Goal: Information Seeking & Learning: Learn about a topic

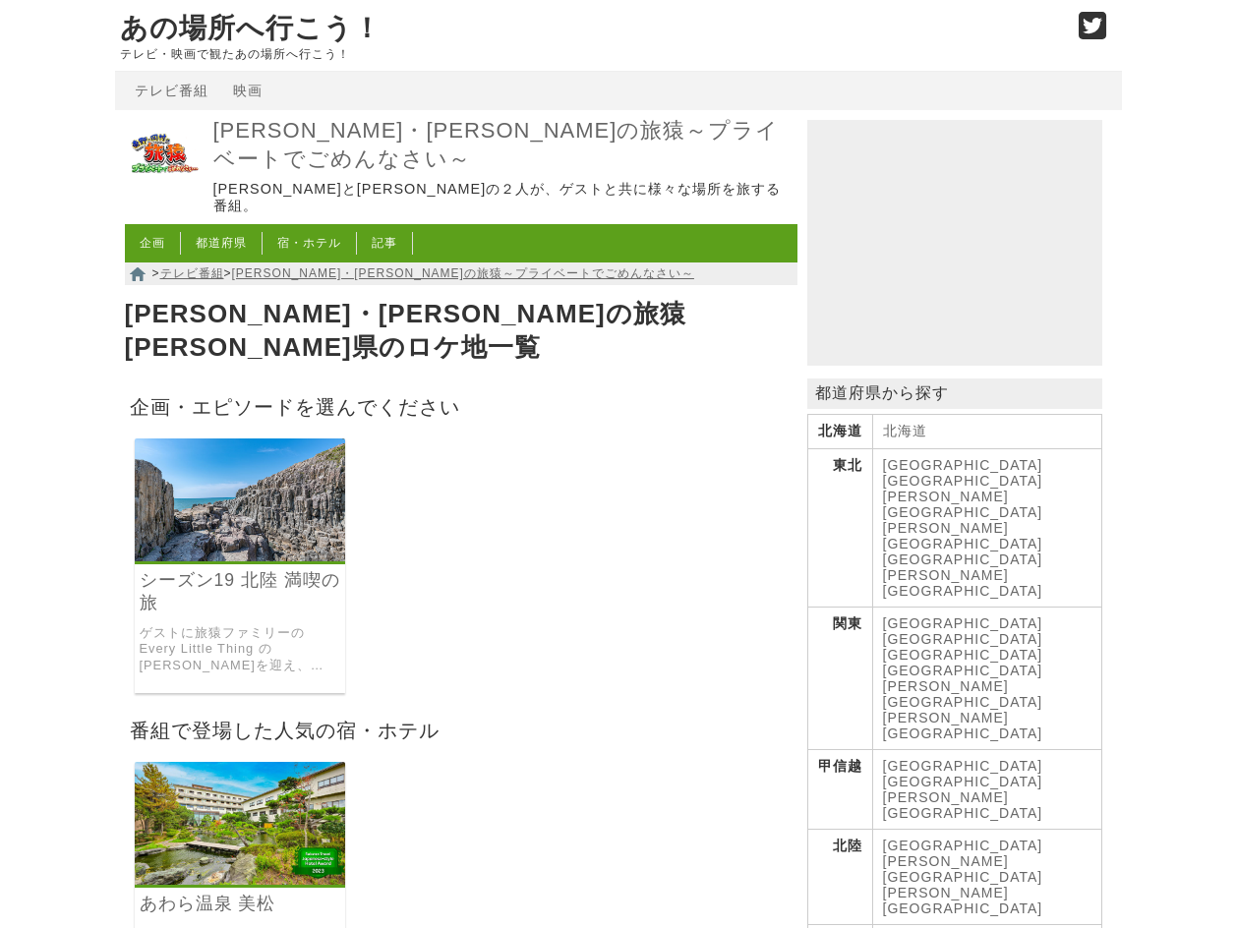
click at [236, 475] on img at bounding box center [240, 499] width 211 height 123
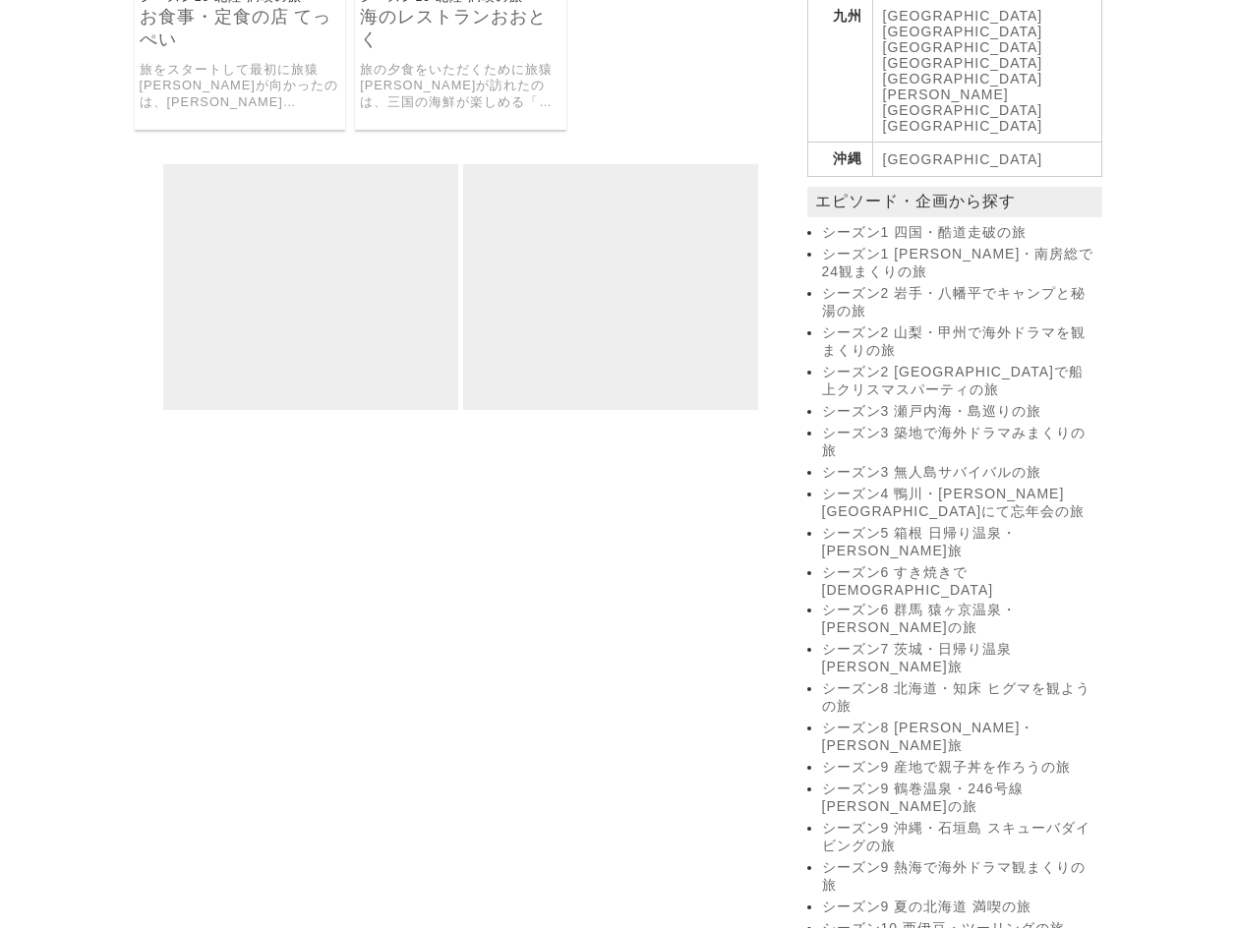
scroll to position [1475, 0]
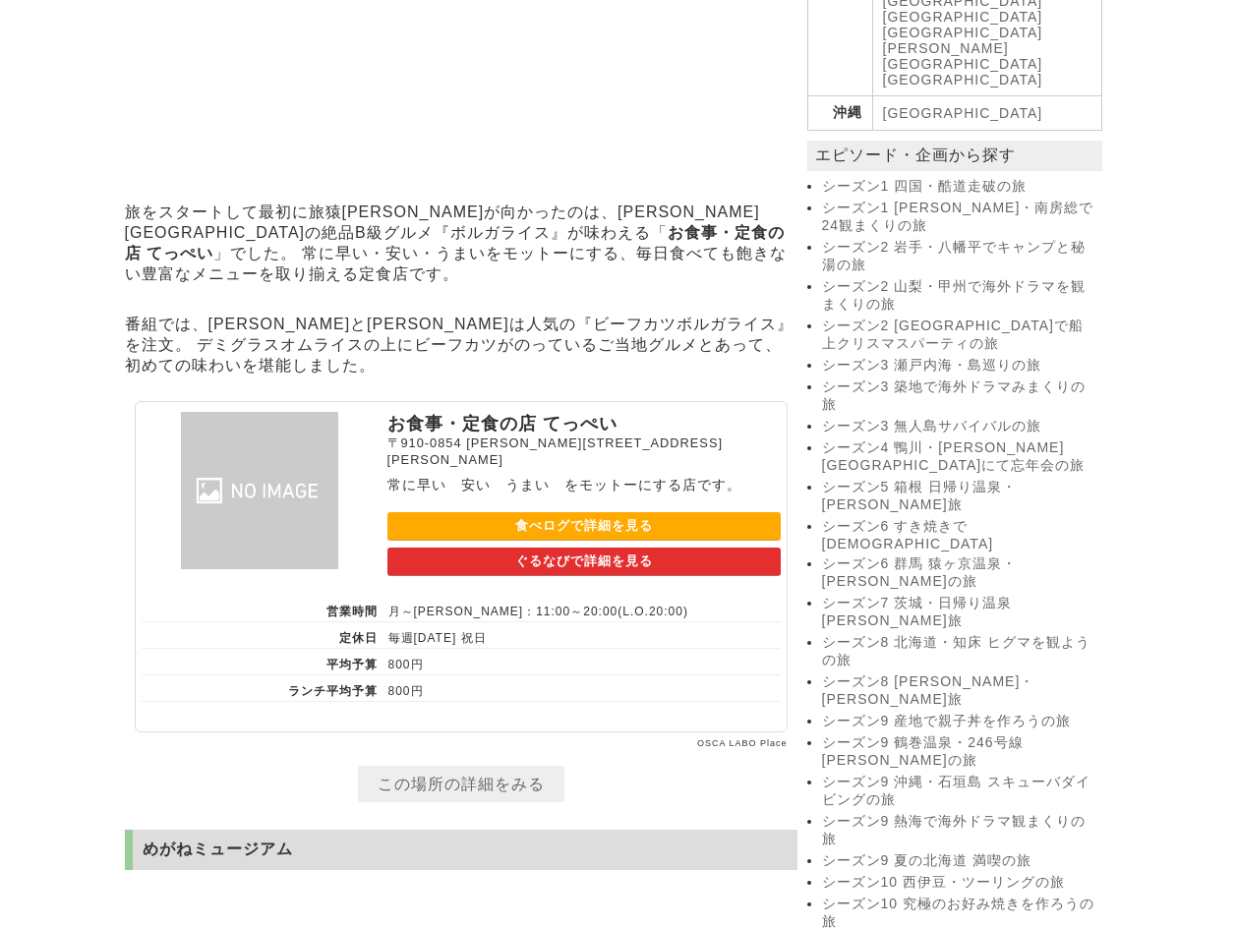
scroll to position [1475, 0]
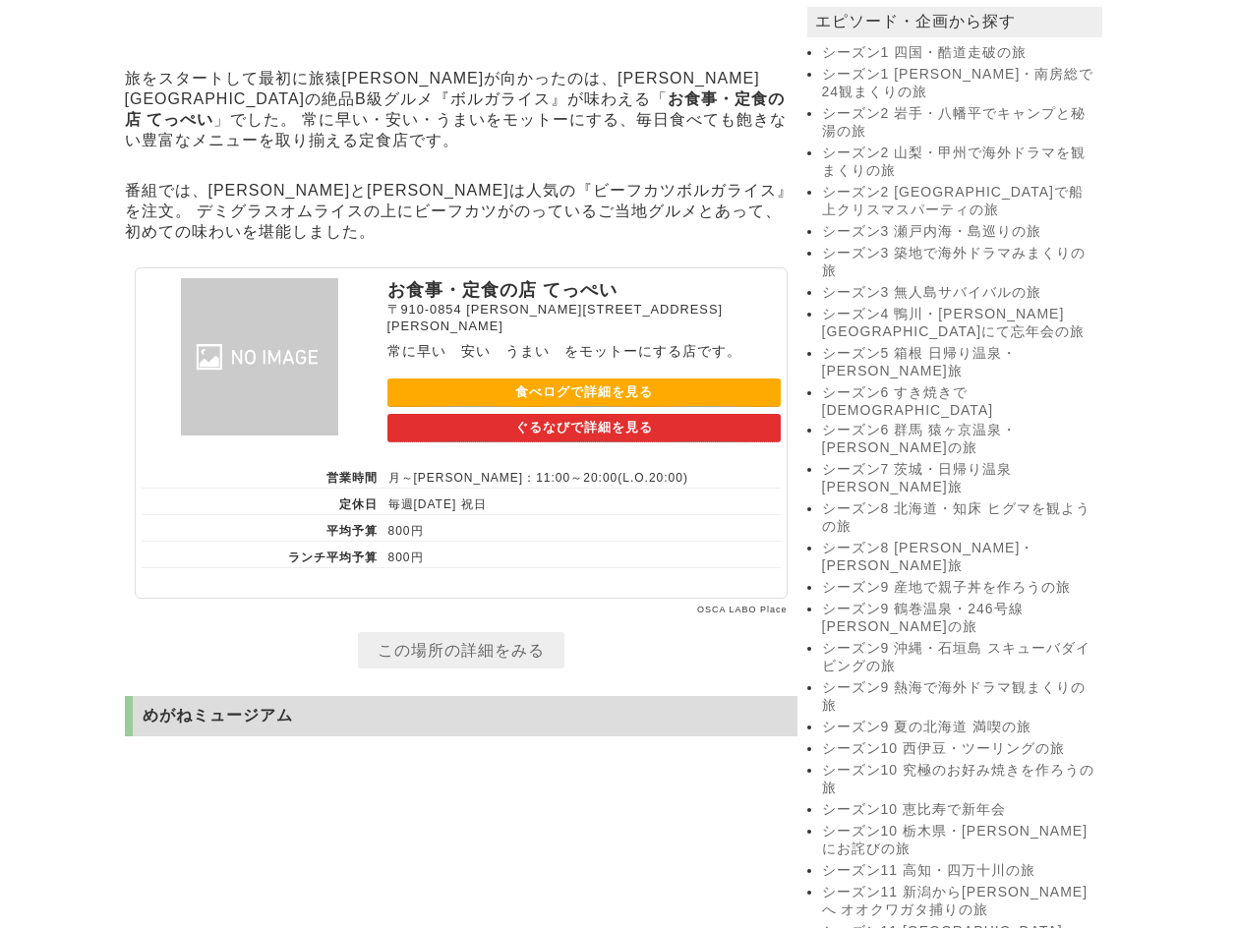
click at [519, 636] on link "この場所の詳細をみる" at bounding box center [461, 650] width 206 height 36
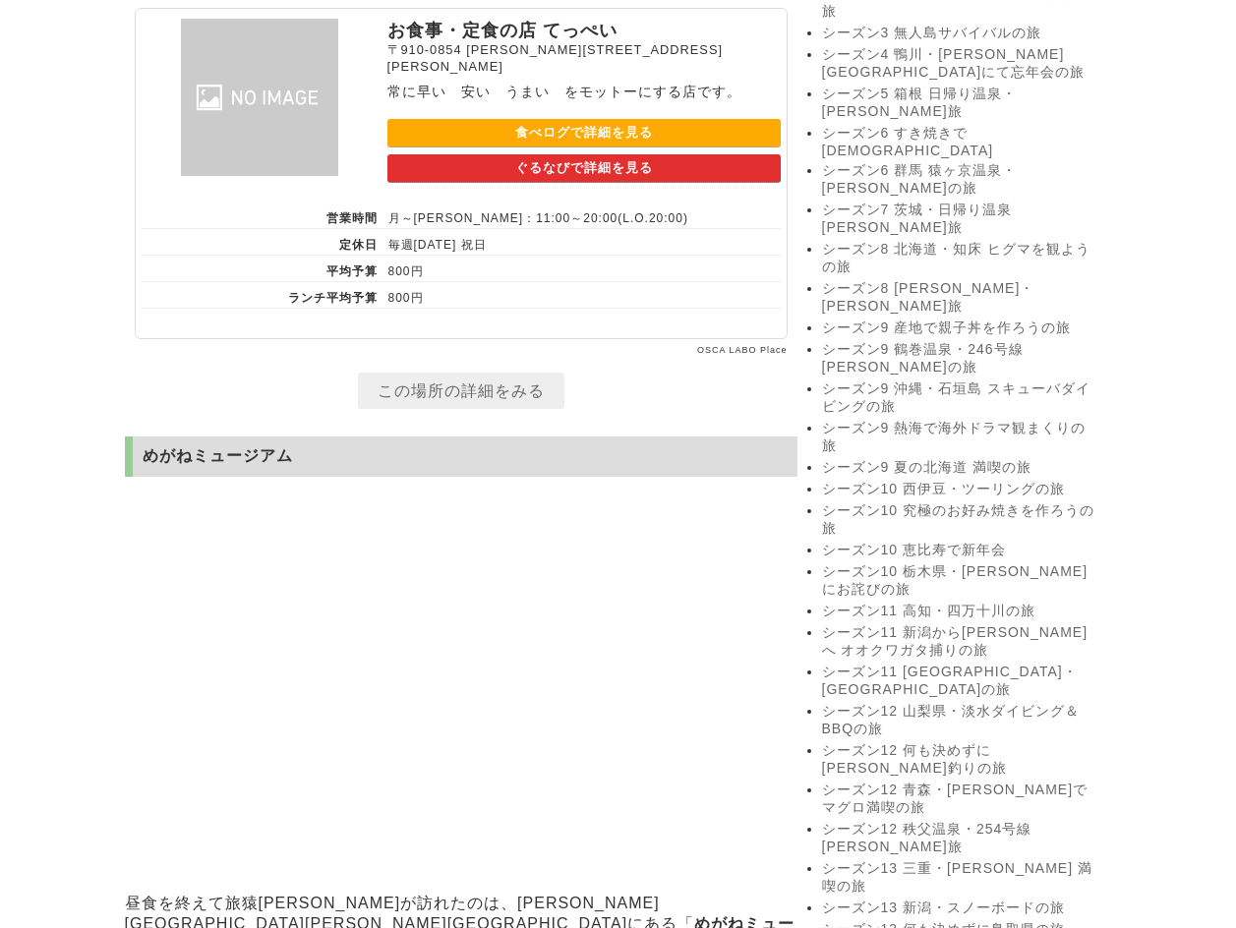
scroll to position [1966, 0]
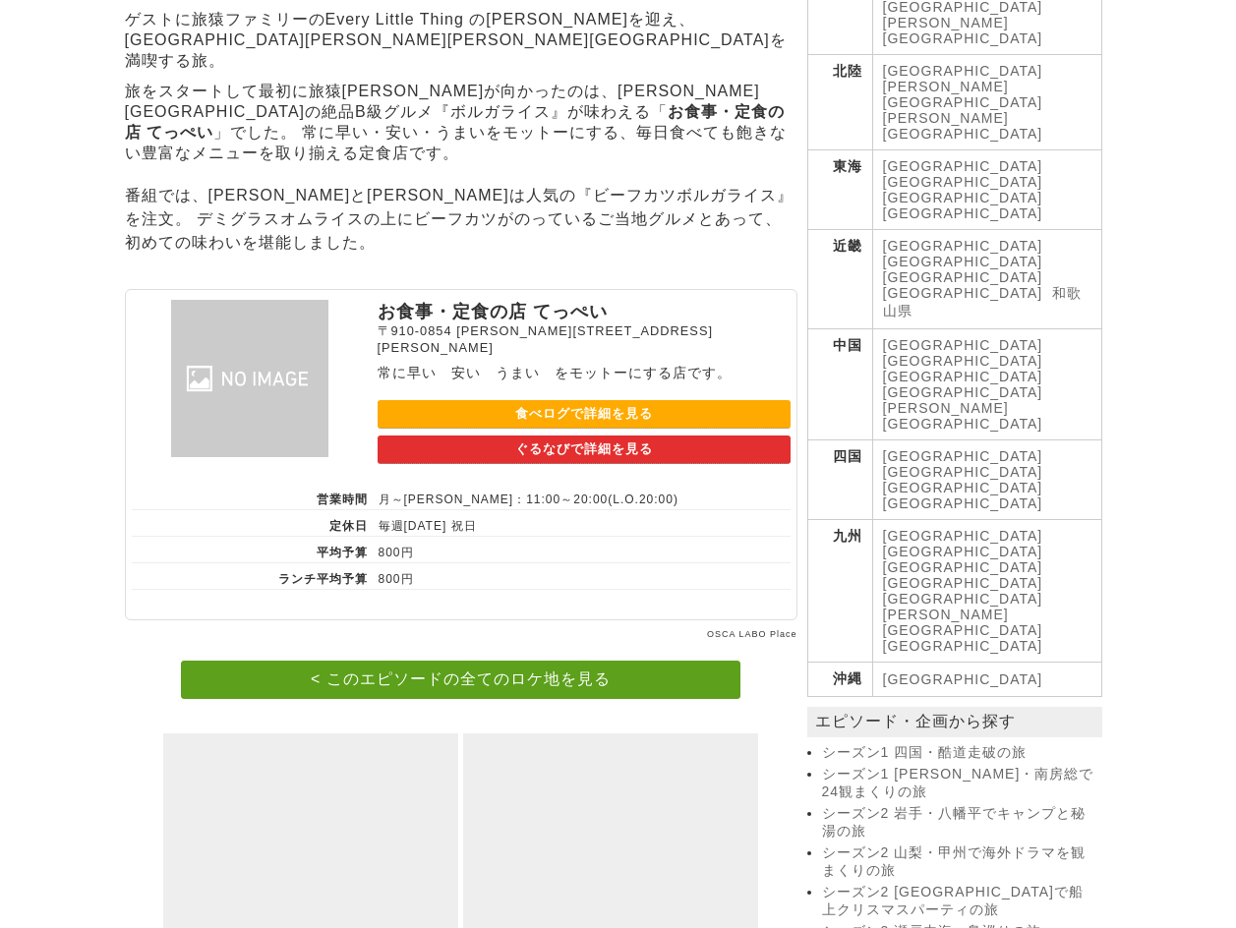
scroll to position [471, 0]
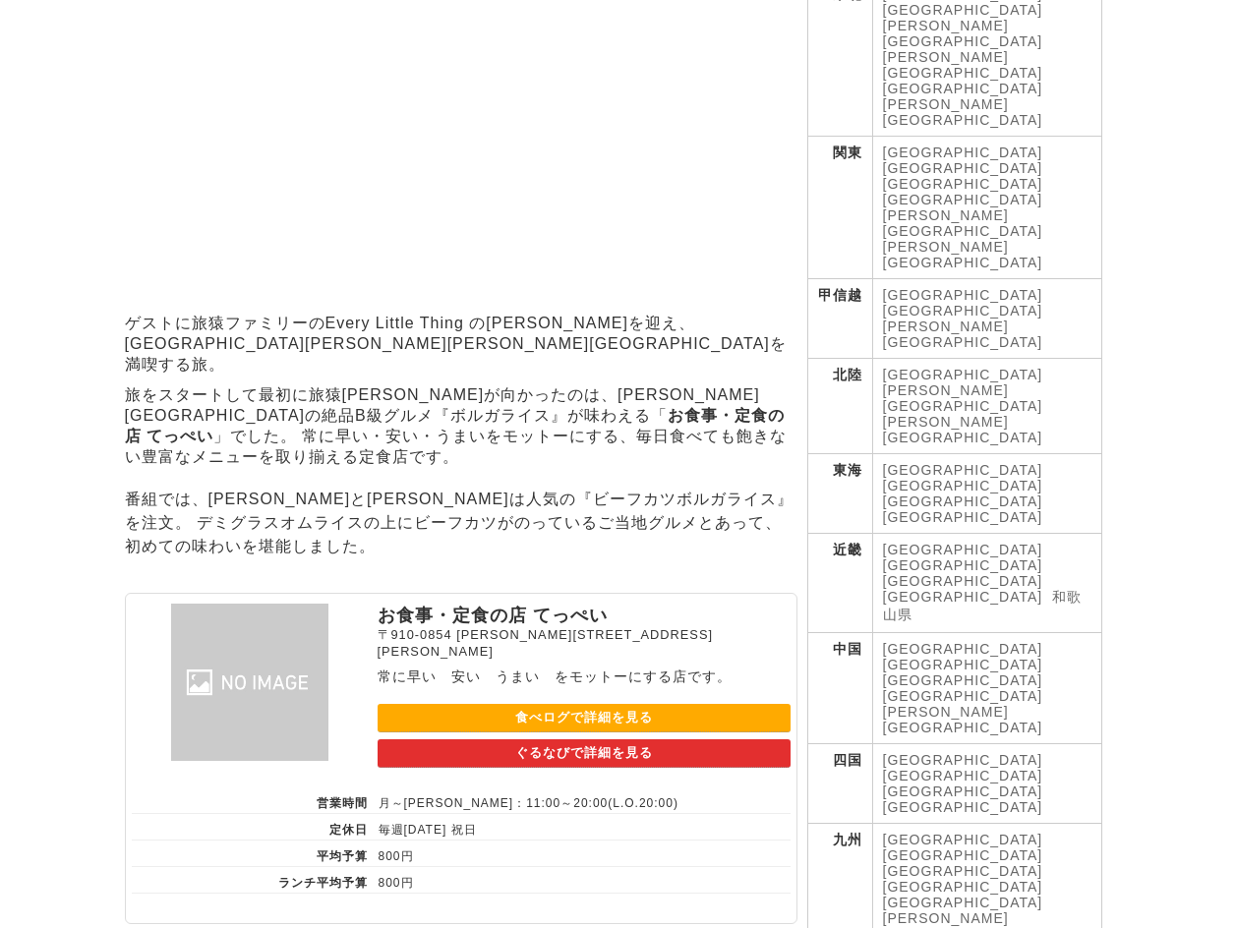
click at [523, 704] on link "食べログで詳細を見る" at bounding box center [583, 718] width 413 height 29
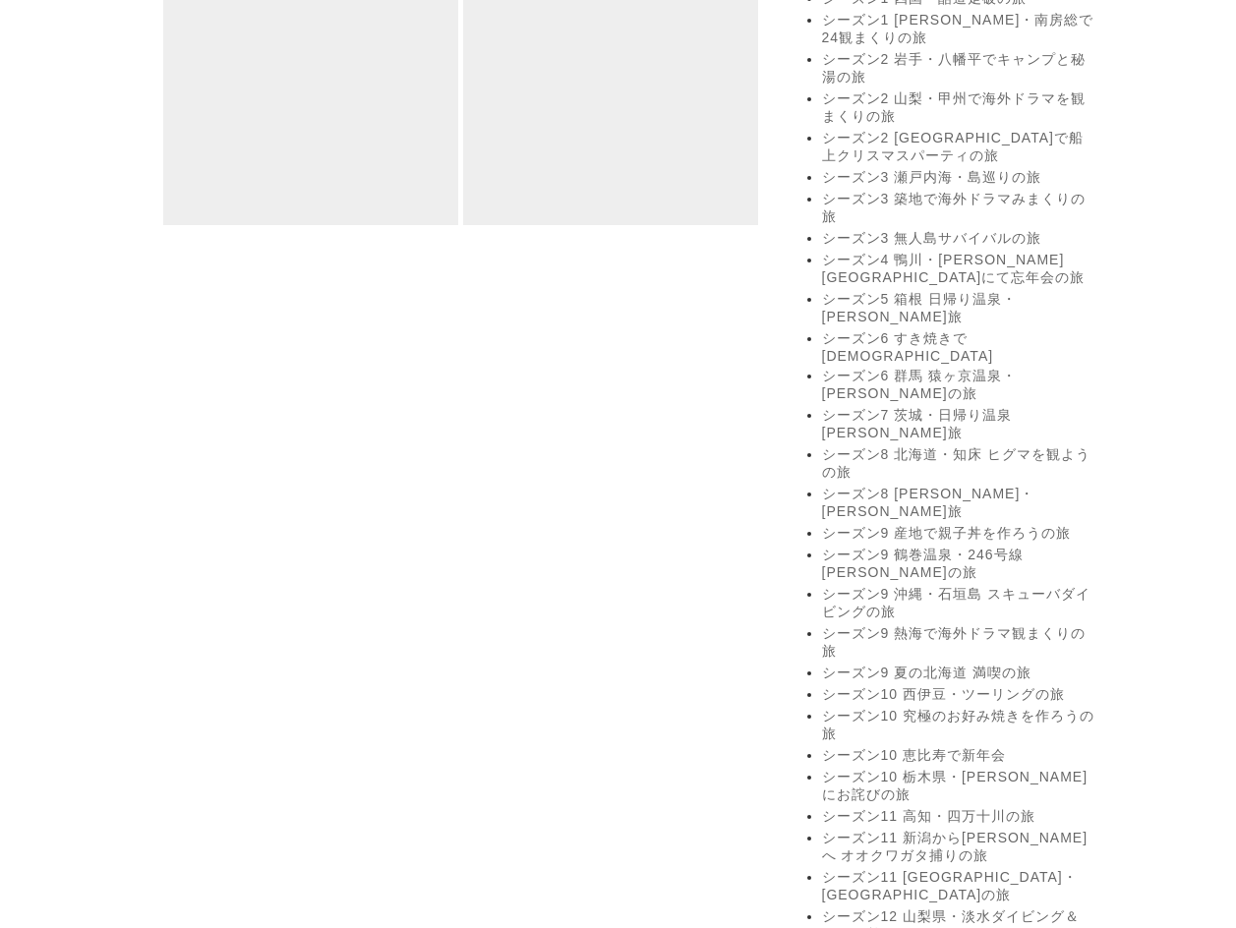
scroll to position [1847, 0]
